Goal: Task Accomplishment & Management: Manage account settings

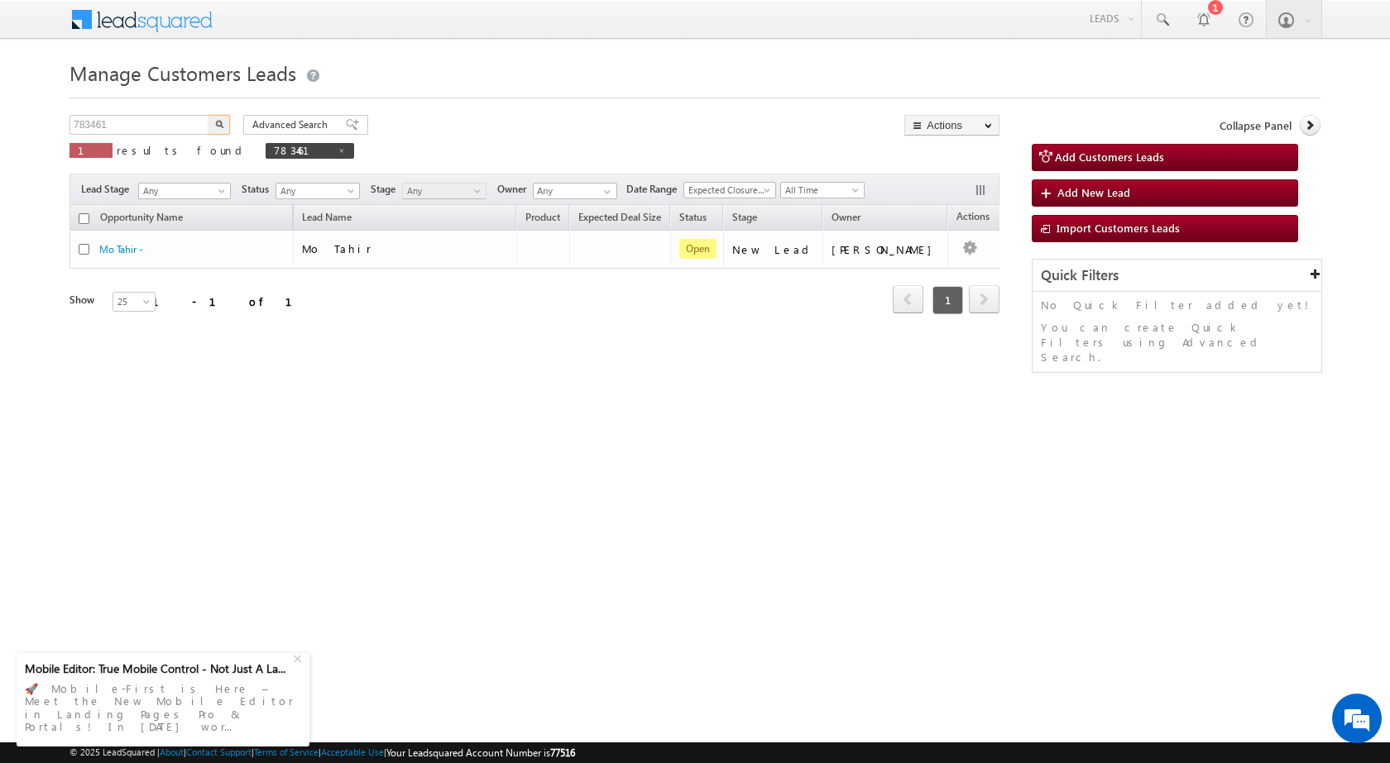
click at [98, 132] on input "783461" at bounding box center [139, 125] width 141 height 20
type input "783532"
click at [208, 115] on button "button" at bounding box center [219, 125] width 22 height 20
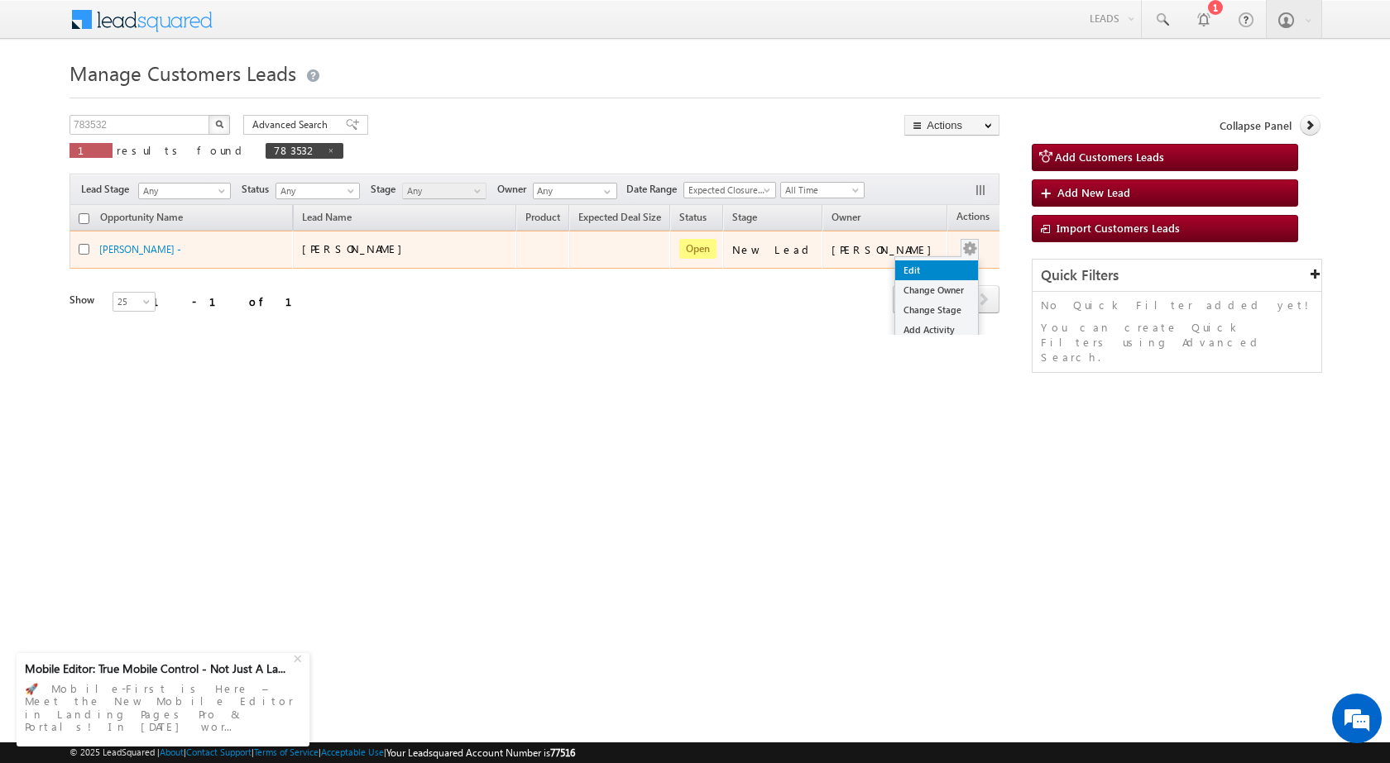
click at [919, 263] on link "Edit" at bounding box center [936, 271] width 83 height 20
click at [956, 246] on div "Edit Change Owner Change Stage Add Activity Add Task Delete" at bounding box center [969, 250] width 26 height 22
click at [930, 266] on link "Edit" at bounding box center [936, 271] width 83 height 20
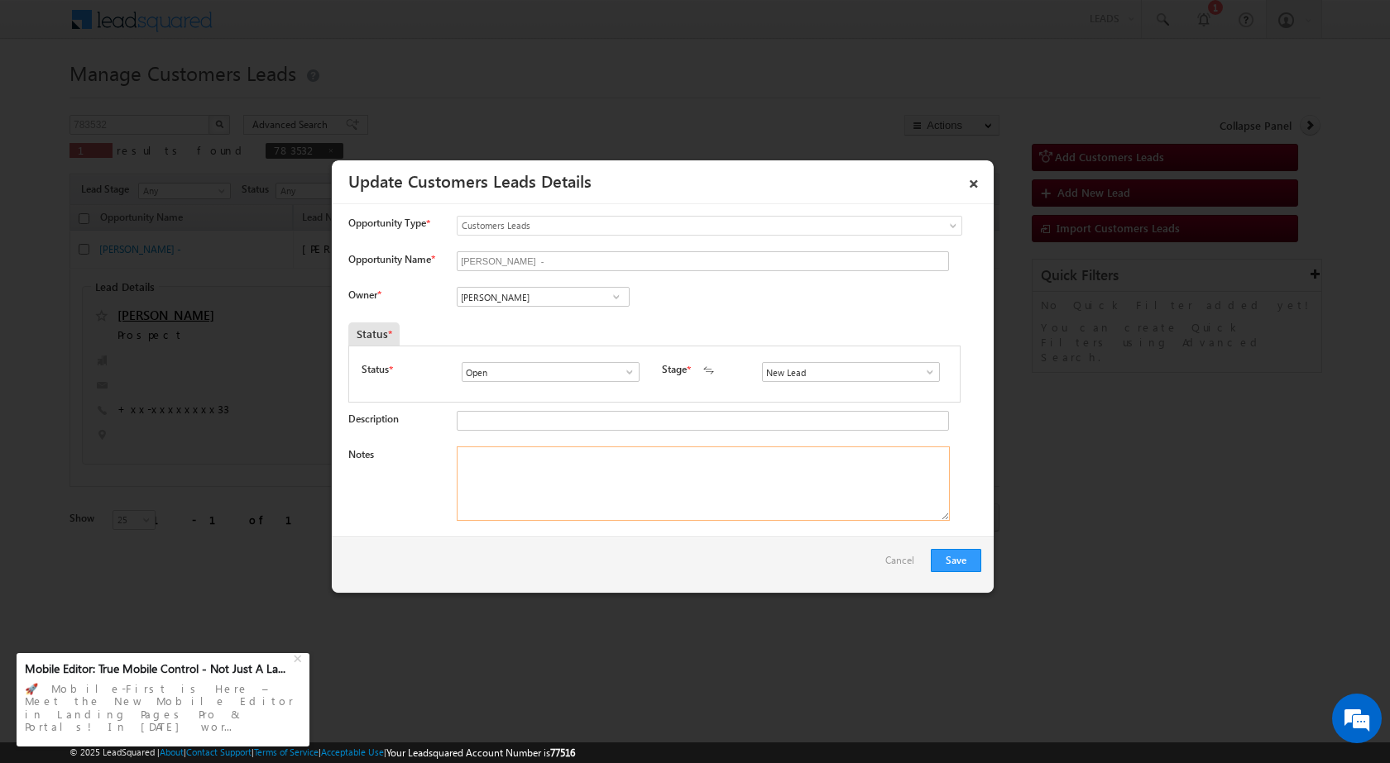
click at [597, 506] on textarea "Notes" at bounding box center [703, 484] width 493 height 74
paste textarea "783532 / [PERSON_NAME] / 9644130533 / BT - SHRIRAM FINANCE - LAP LOAN - 1.5 YRS…"
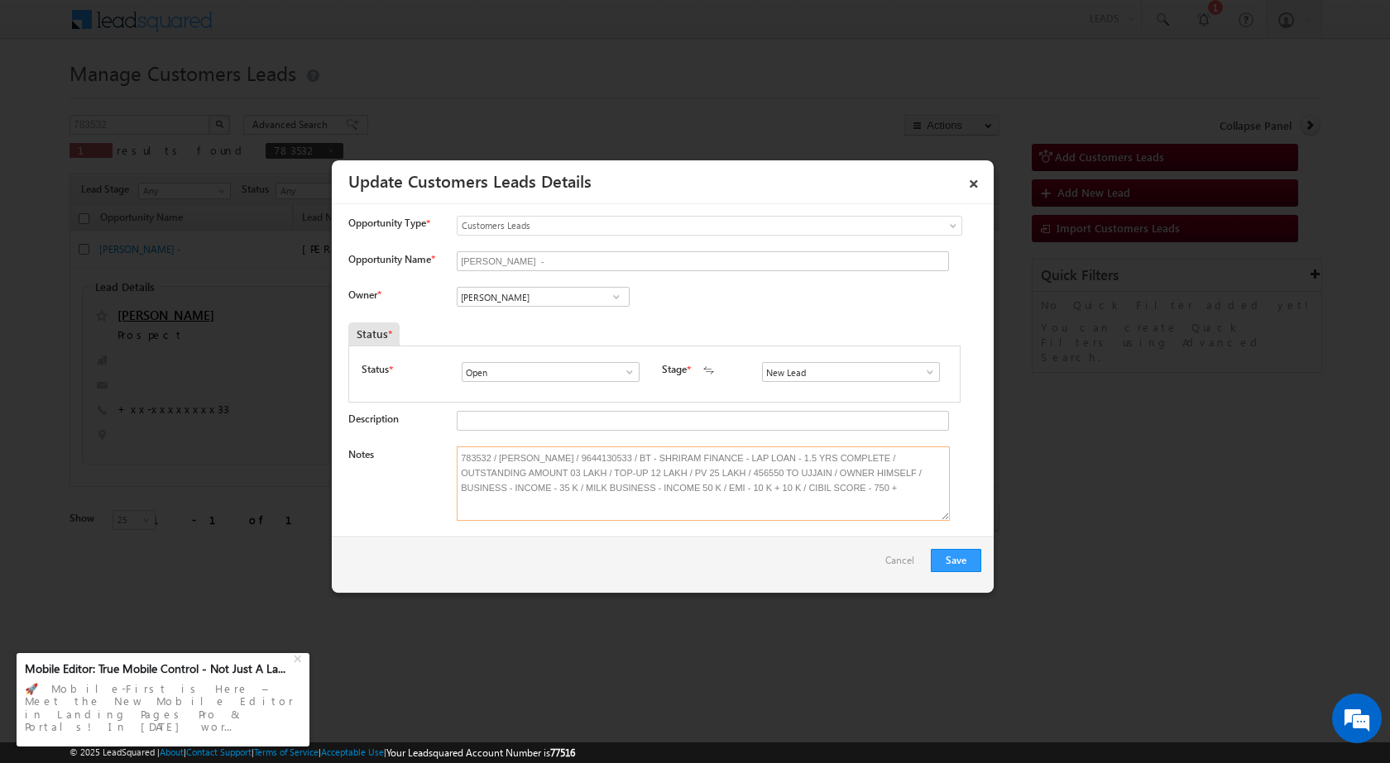
type textarea "783532 / [PERSON_NAME] / 9644130533 / BT - SHRIRAM FINANCE - LAP LOAN - 1.5 YRS…"
click at [507, 300] on input "[PERSON_NAME]" at bounding box center [543, 297] width 173 height 20
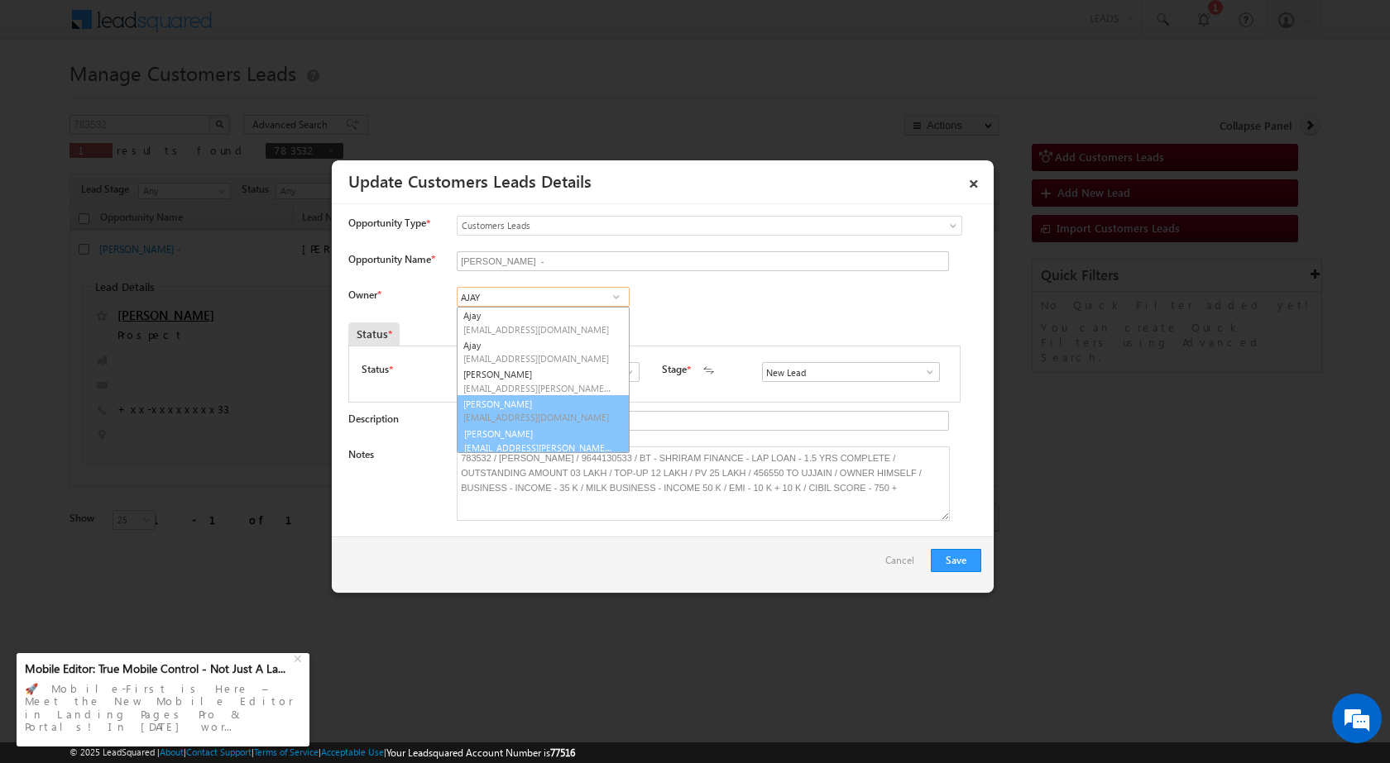
scroll to position [4, 0]
click at [519, 433] on link "[PERSON_NAME] [PERSON_NAME][EMAIL_ADDRESS][PERSON_NAME][DOMAIN_NAME]" at bounding box center [543, 435] width 173 height 31
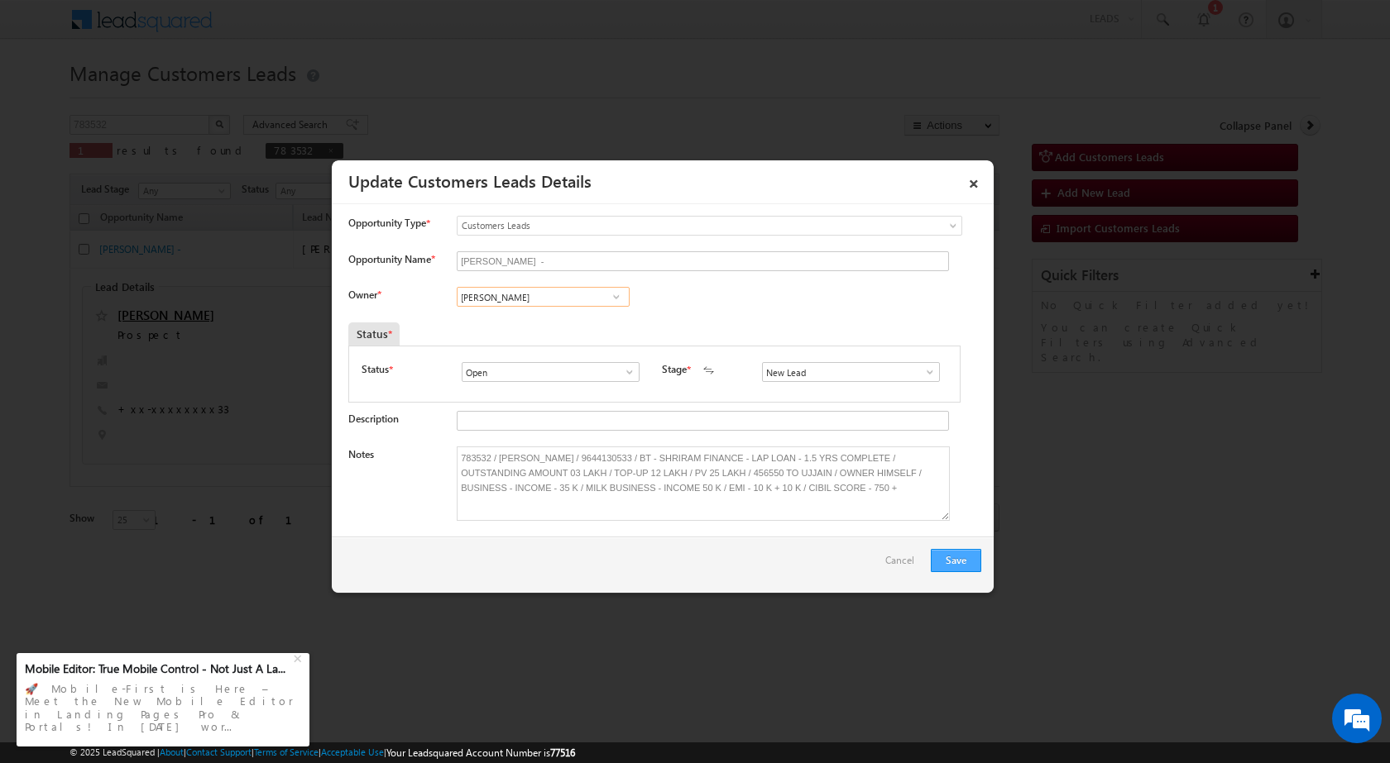
type input "[PERSON_NAME]"
click at [954, 558] on button "Save" at bounding box center [955, 560] width 50 height 23
